Goal: Transaction & Acquisition: Purchase product/service

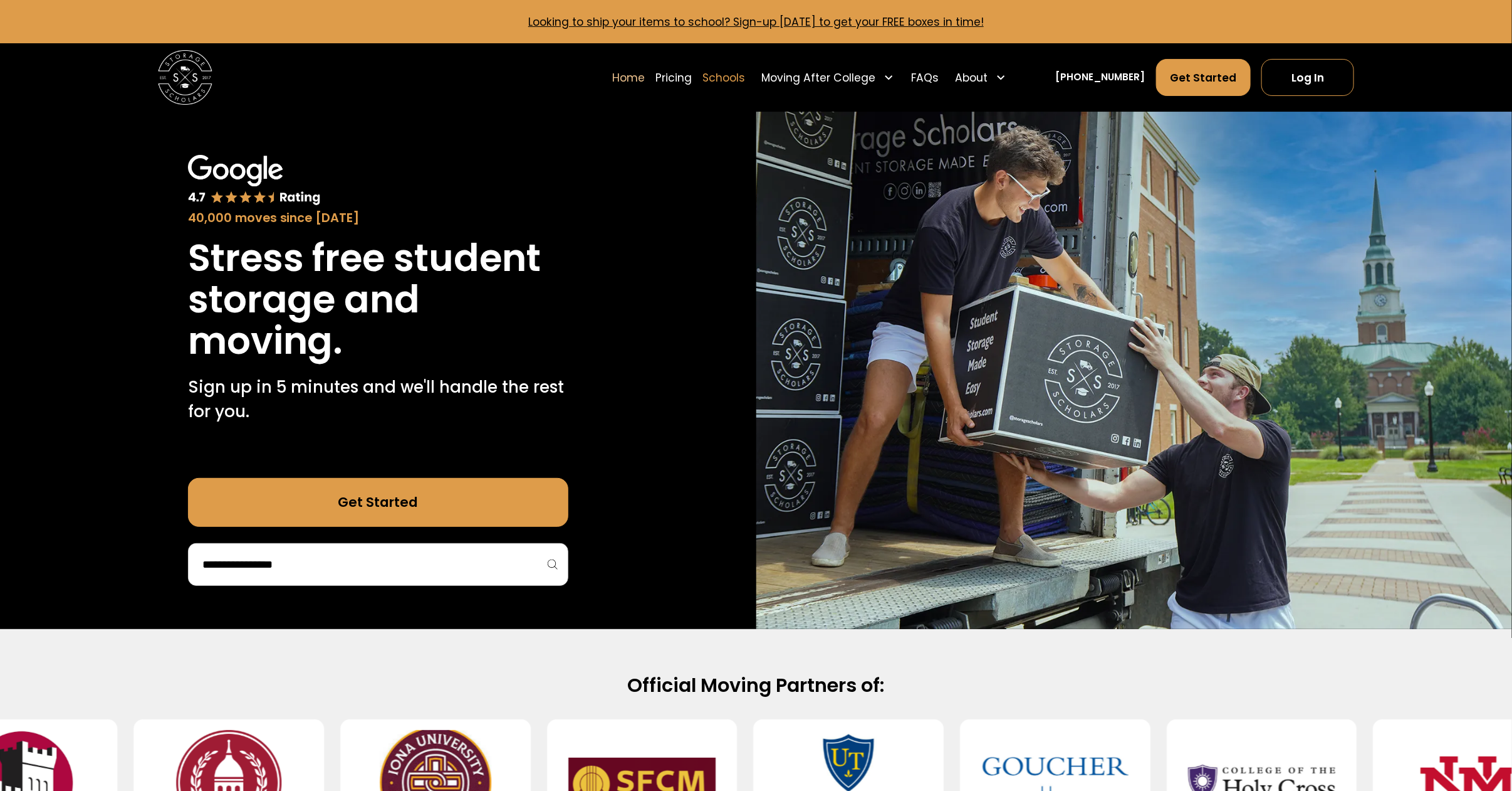
click at [745, 73] on link "Schools" at bounding box center [724, 77] width 42 height 39
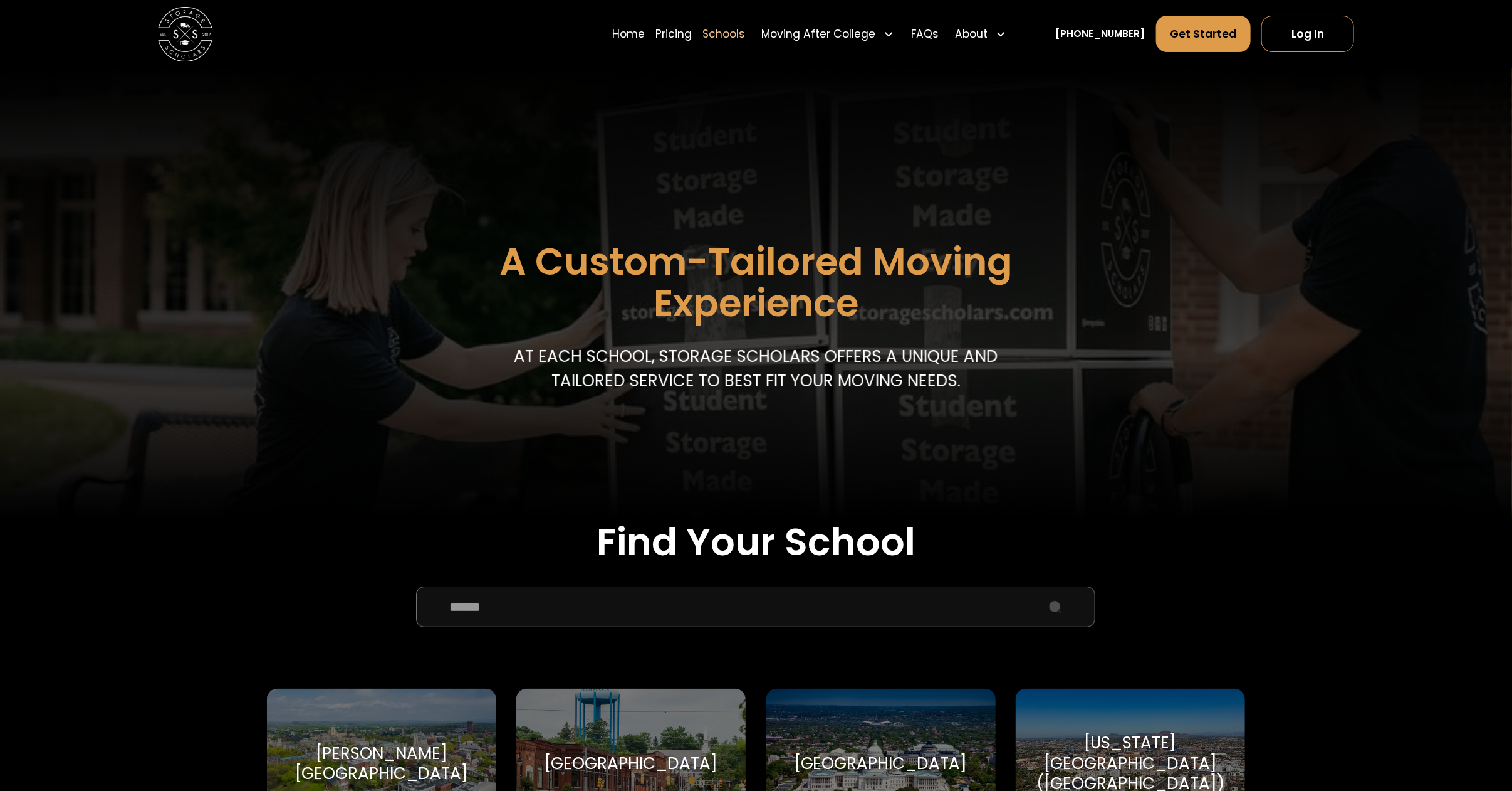
click at [690, 612] on input "School Select Form" at bounding box center [756, 607] width 679 height 41
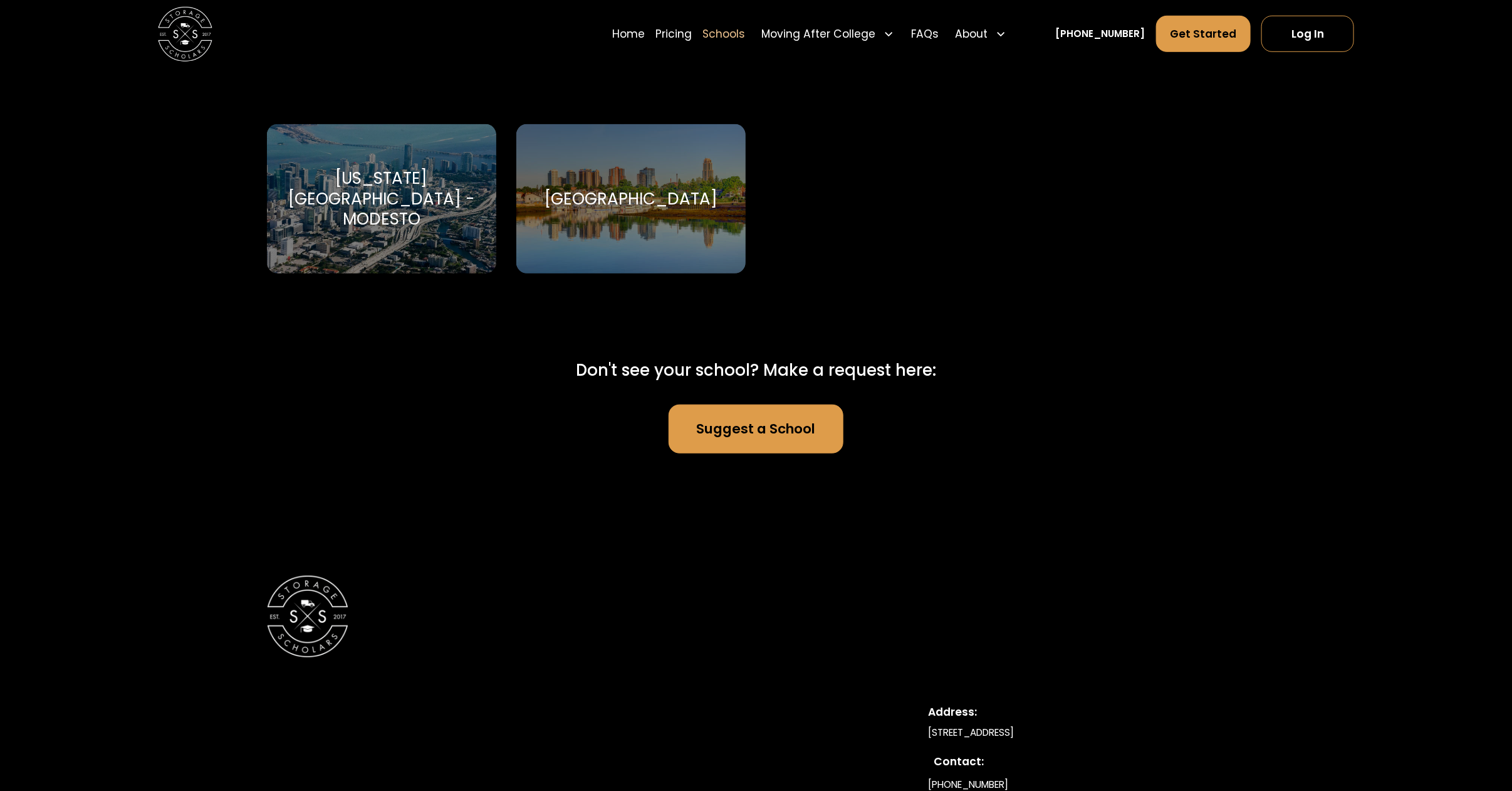
scroll to position [568, 0]
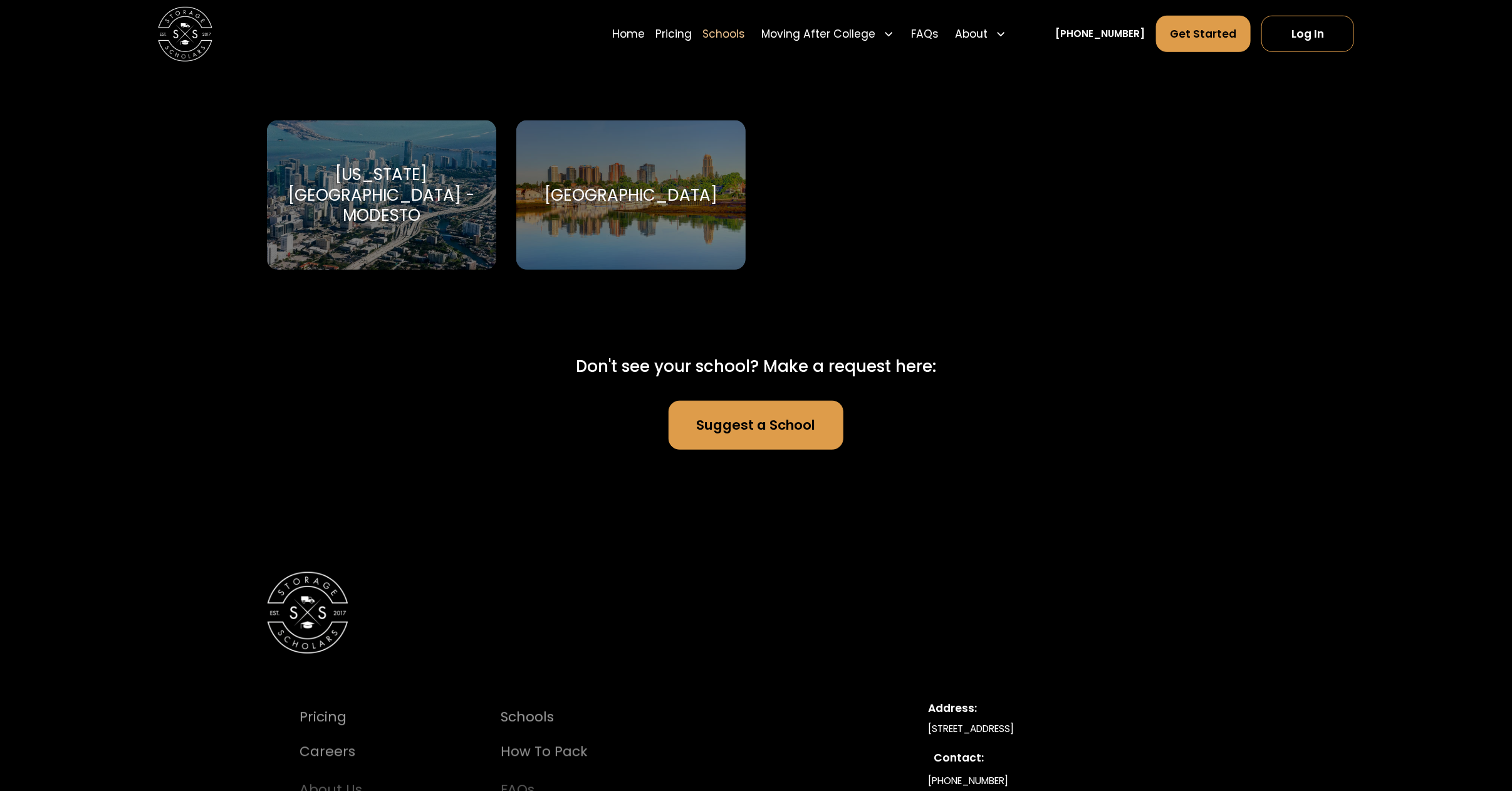
type input "****"
click at [628, 219] on div "[GEOGRAPHIC_DATA] [GEOGRAPHIC_DATA]" at bounding box center [631, 195] width 229 height 150
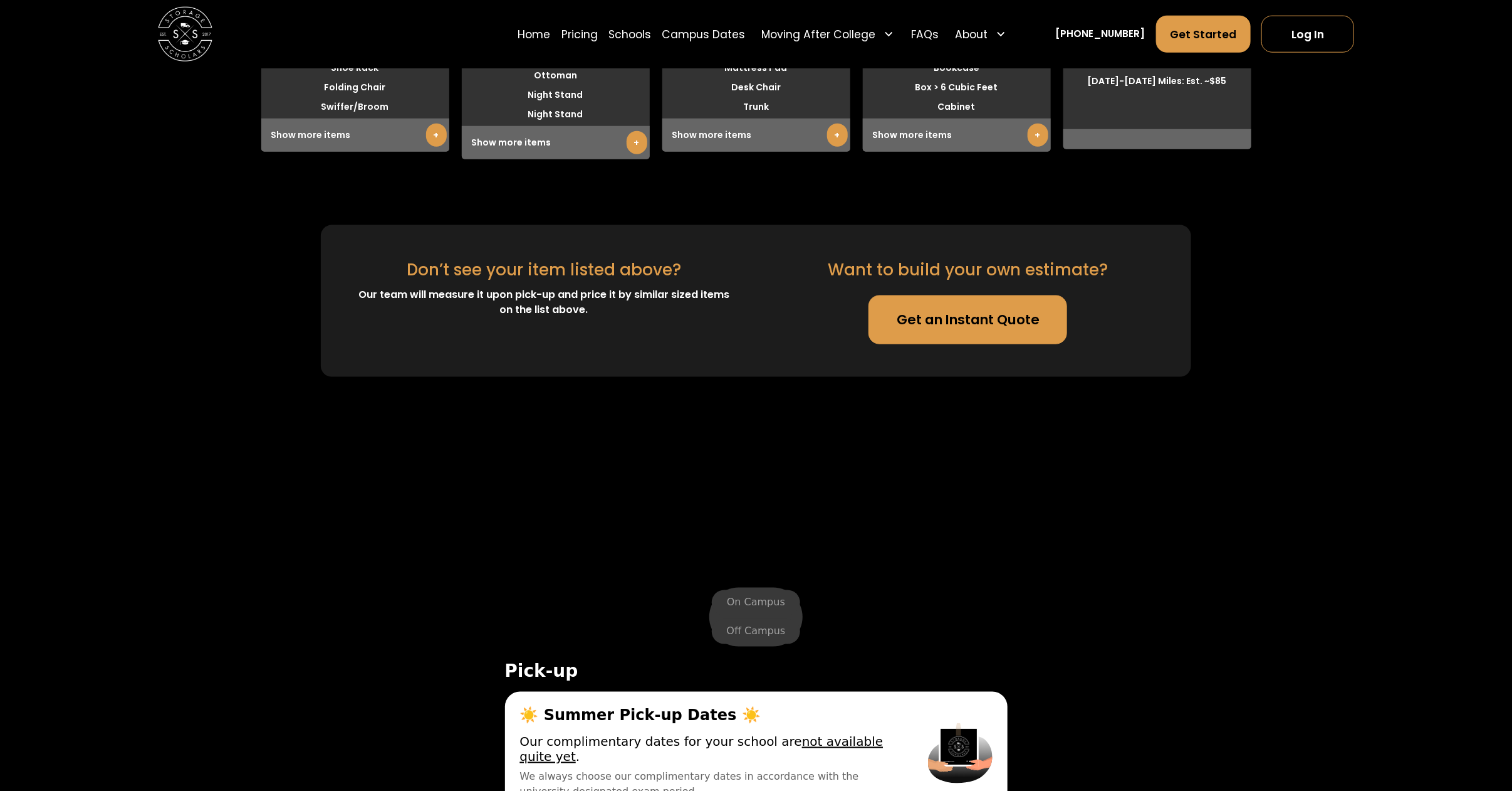
scroll to position [4464, 0]
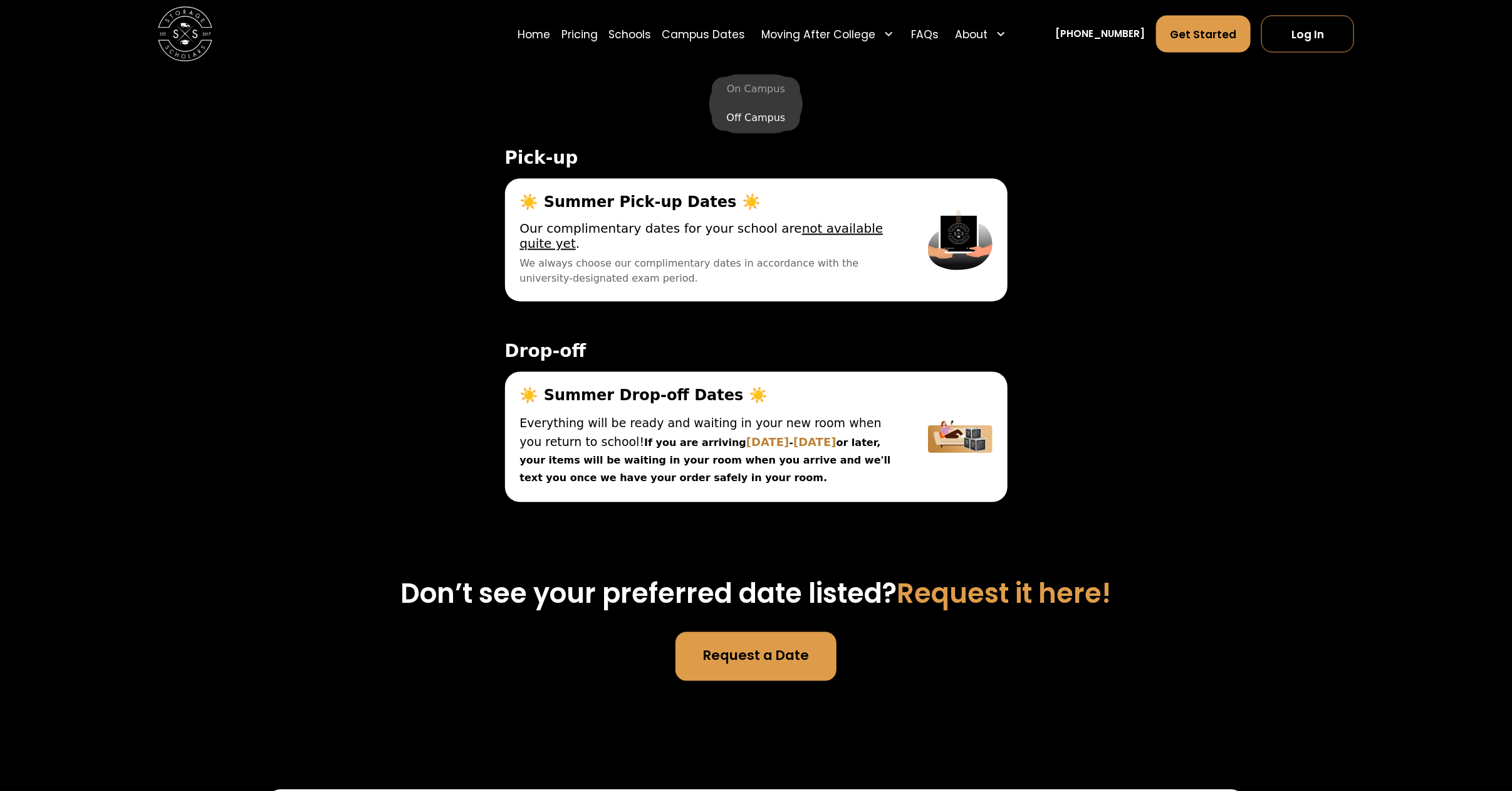
click at [755, 131] on label "Off Campus" at bounding box center [756, 119] width 89 height 25
